Goal: Task Accomplishment & Management: Use online tool/utility

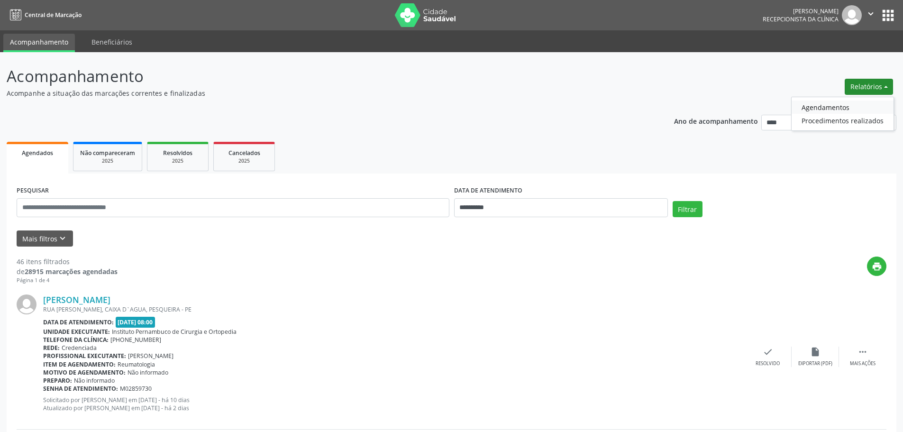
click at [857, 106] on link "Agendamentos" at bounding box center [842, 106] width 102 height 13
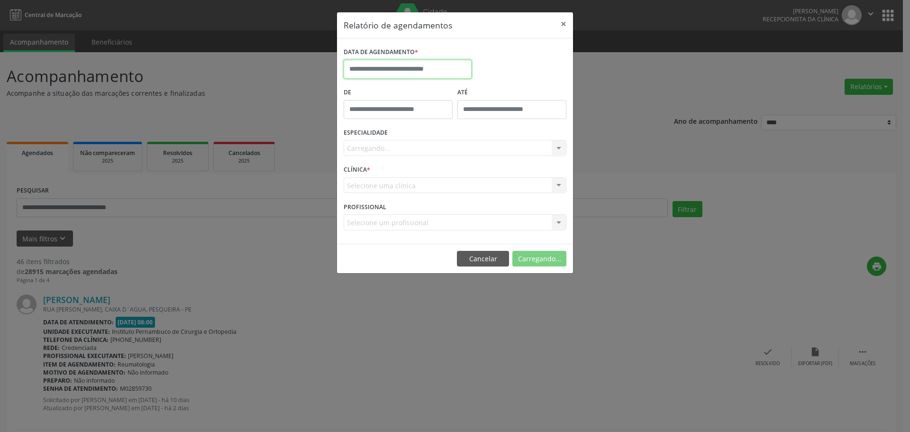
click at [458, 64] on input "text" at bounding box center [408, 69] width 128 height 19
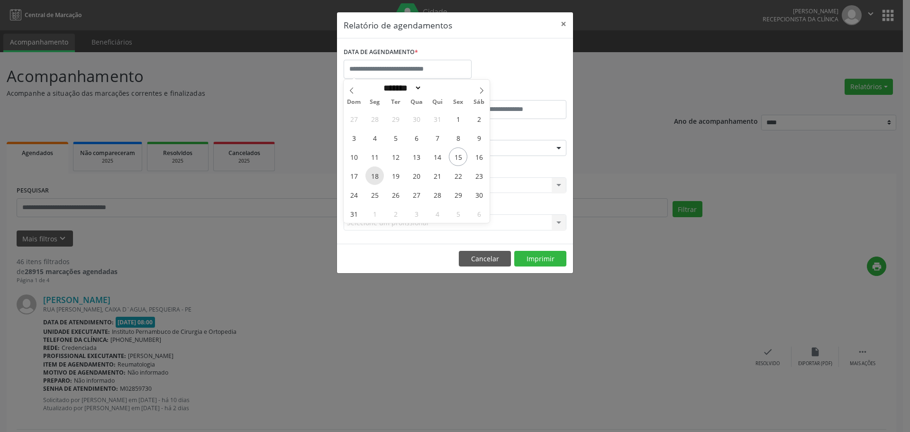
click at [373, 180] on span "18" at bounding box center [374, 175] width 18 height 18
type input "**********"
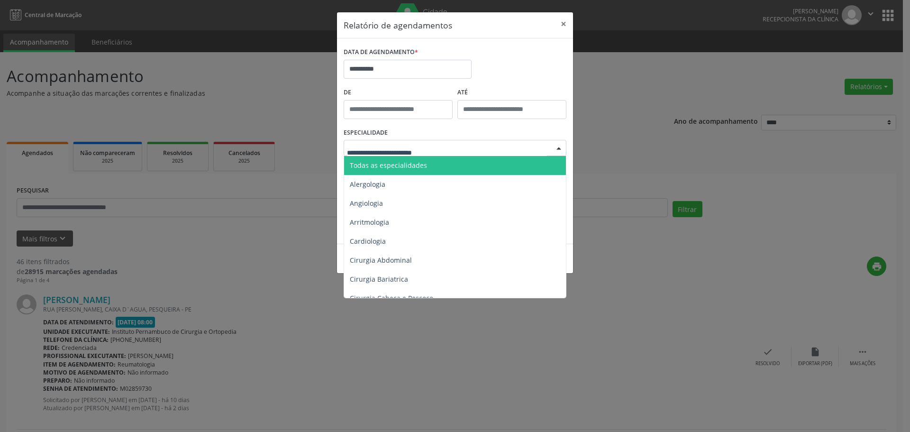
click at [439, 145] on div at bounding box center [455, 148] width 223 height 16
click at [446, 160] on span "Todas as especialidades" at bounding box center [455, 165] width 223 height 19
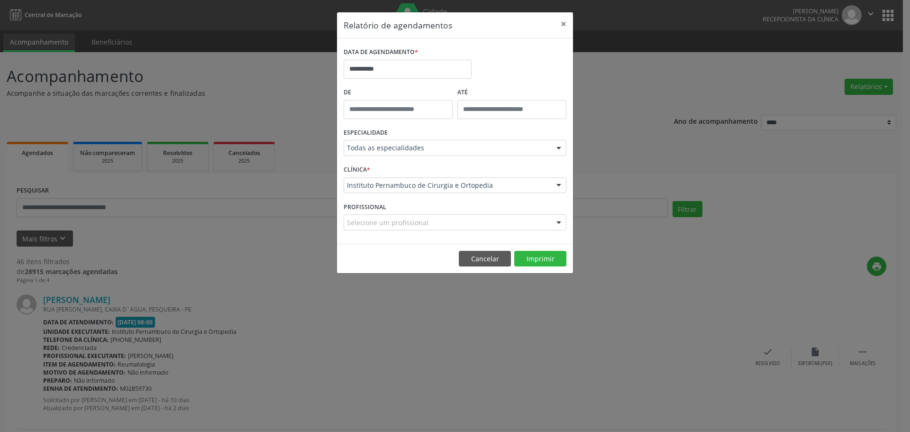
click at [536, 247] on footer "Cancelar Imprimir" at bounding box center [455, 259] width 236 height 30
click at [535, 257] on button "Imprimir" at bounding box center [540, 259] width 52 height 16
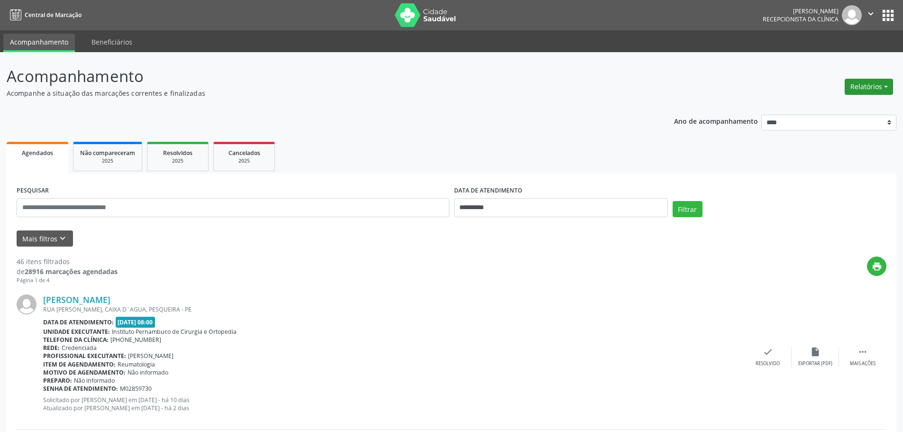
click at [863, 92] on button "Relatórios" at bounding box center [868, 87] width 48 height 16
click at [848, 112] on link "Agendamentos" at bounding box center [842, 106] width 102 height 13
select select "*"
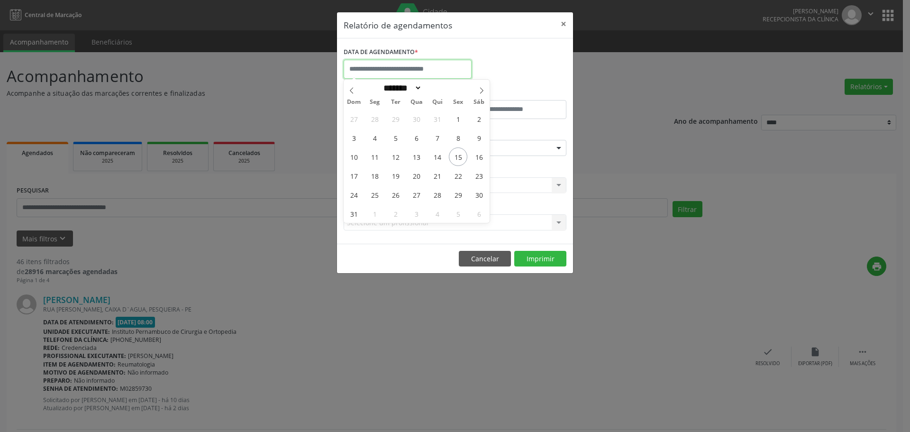
click at [411, 66] on input "text" at bounding box center [408, 69] width 128 height 19
click at [375, 194] on span "25" at bounding box center [374, 194] width 18 height 18
type input "**********"
click at [375, 194] on span "25" at bounding box center [374, 194] width 18 height 18
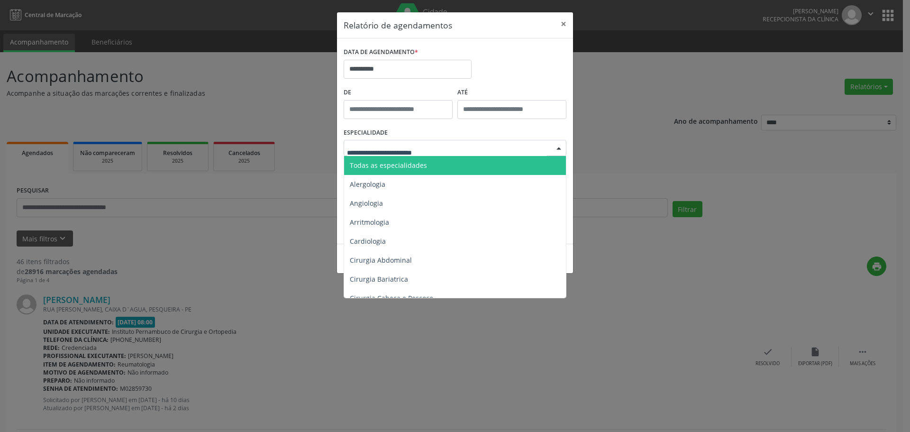
click at [429, 154] on div at bounding box center [455, 148] width 223 height 16
click at [432, 163] on span "Todas as especialidades" at bounding box center [455, 165] width 223 height 19
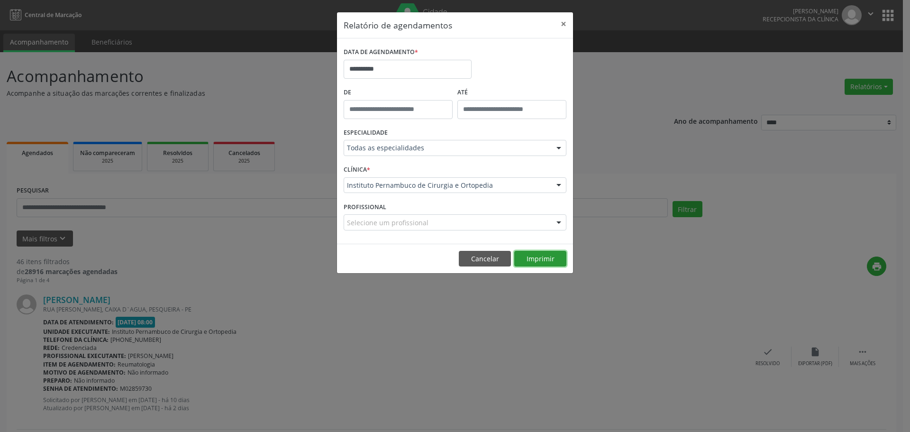
click at [556, 255] on button "Imprimir" at bounding box center [540, 259] width 52 height 16
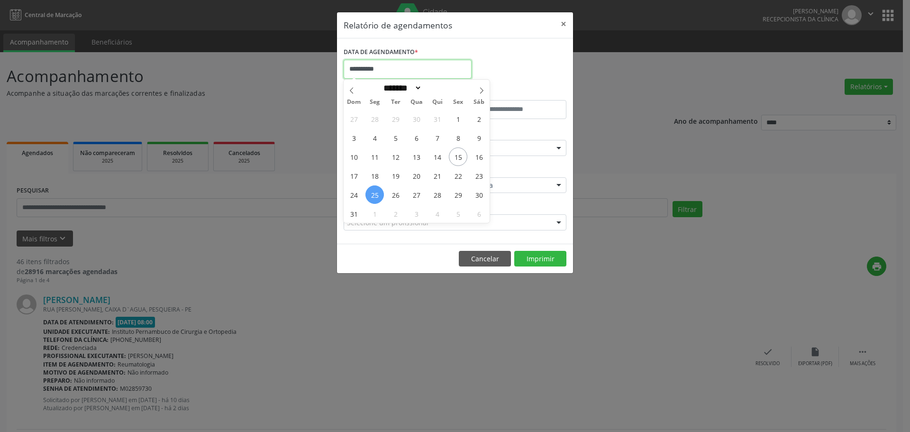
click at [414, 70] on input "**********" at bounding box center [408, 69] width 128 height 19
click at [377, 208] on span "1" at bounding box center [374, 213] width 18 height 18
type input "**********"
click at [377, 208] on span "1" at bounding box center [374, 213] width 18 height 18
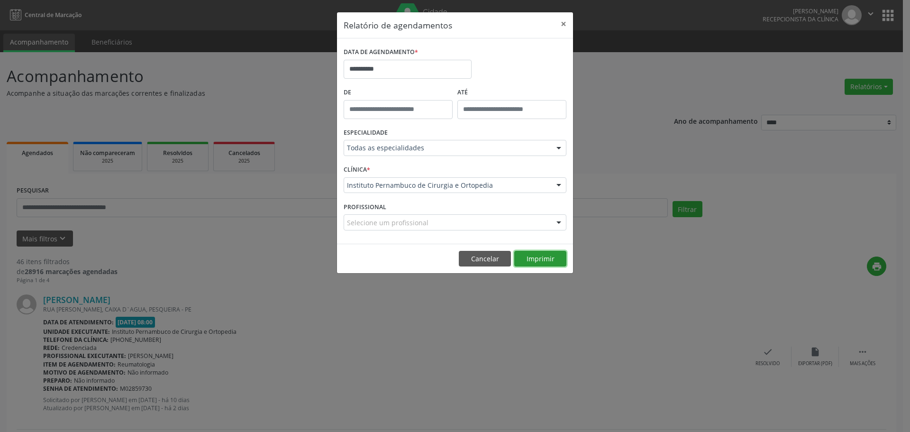
click at [535, 257] on button "Imprimir" at bounding box center [540, 259] width 52 height 16
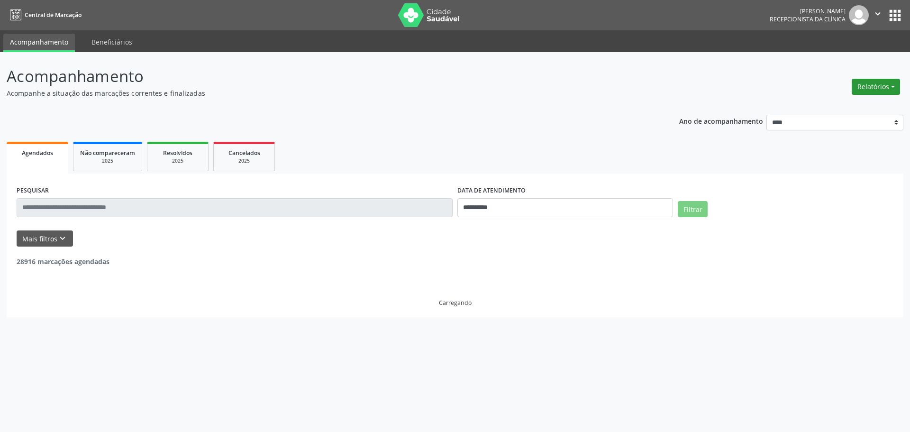
click at [872, 91] on button "Relatórios" at bounding box center [875, 87] width 48 height 16
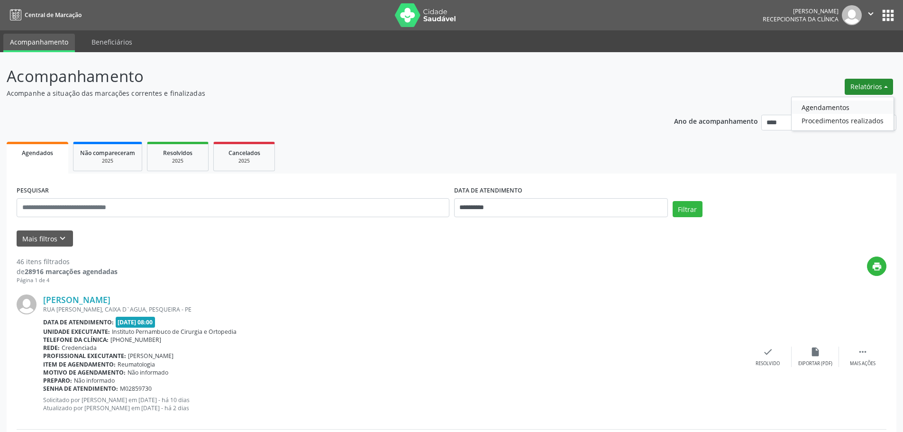
click at [836, 109] on link "Agendamentos" at bounding box center [842, 106] width 102 height 13
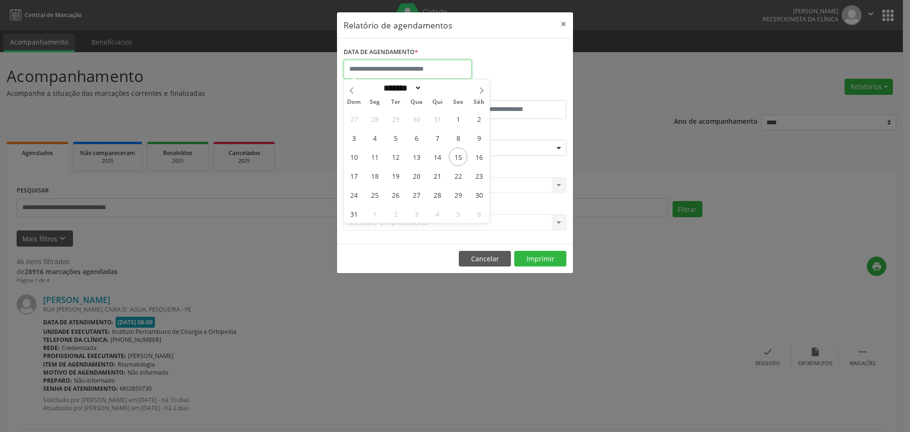
click at [447, 63] on input "text" at bounding box center [408, 69] width 128 height 19
click at [453, 163] on span "15" at bounding box center [458, 156] width 18 height 18
type input "**********"
click at [461, 158] on span "15" at bounding box center [458, 156] width 18 height 18
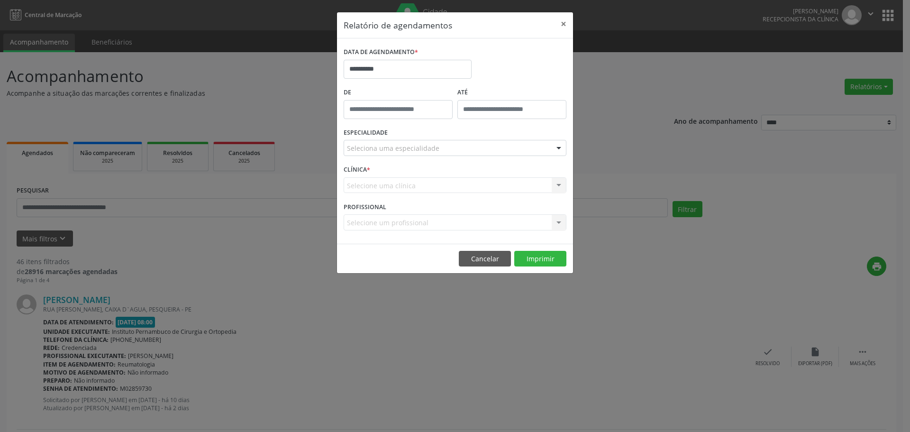
click at [420, 57] on div "DATA DE AGENDAMENTO *" at bounding box center [408, 52] width 128 height 15
click at [408, 73] on input "**********" at bounding box center [408, 69] width 128 height 19
click at [379, 176] on span "18" at bounding box center [374, 175] width 18 height 18
type input "**********"
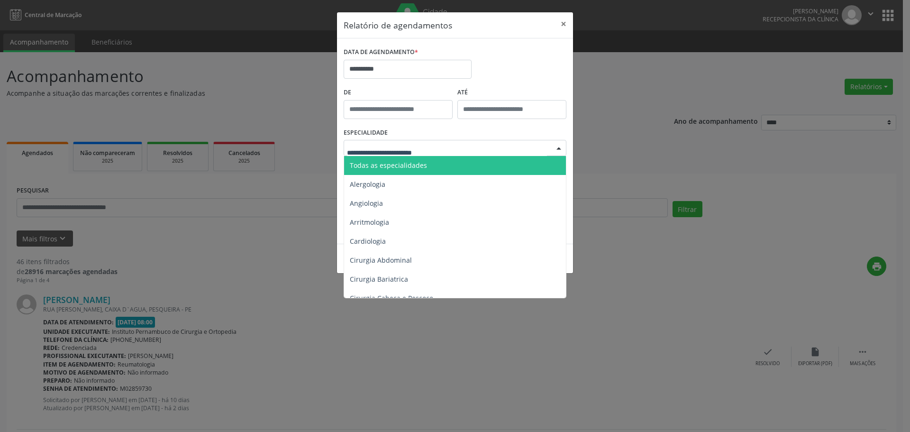
click at [417, 154] on div at bounding box center [455, 148] width 223 height 16
click at [423, 165] on span "Todas as especialidades" at bounding box center [388, 165] width 77 height 9
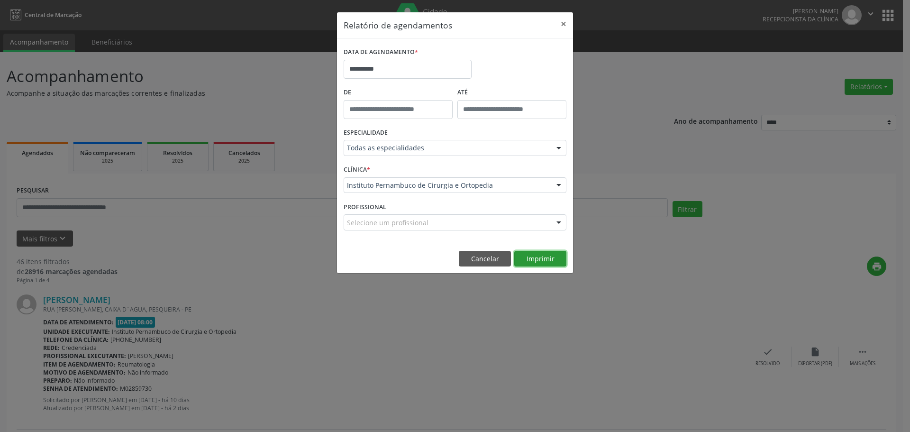
click at [530, 260] on button "Imprimir" at bounding box center [540, 259] width 52 height 16
